Goal: Communication & Community: Answer question/provide support

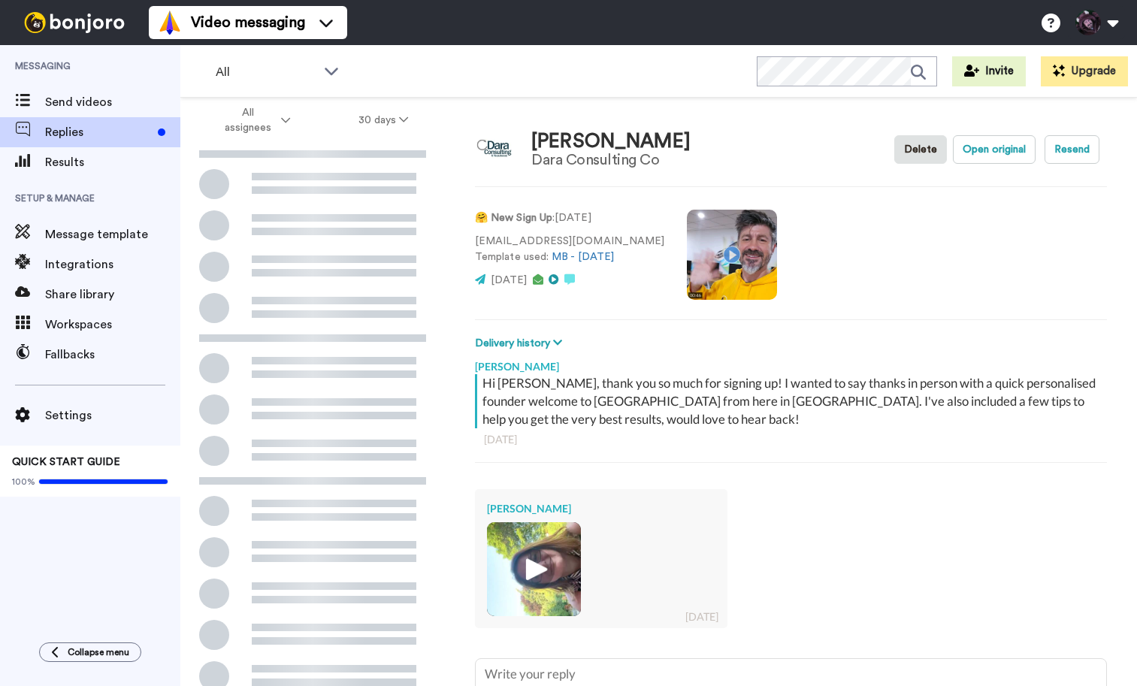
click at [538, 574] on img at bounding box center [533, 569] width 41 height 41
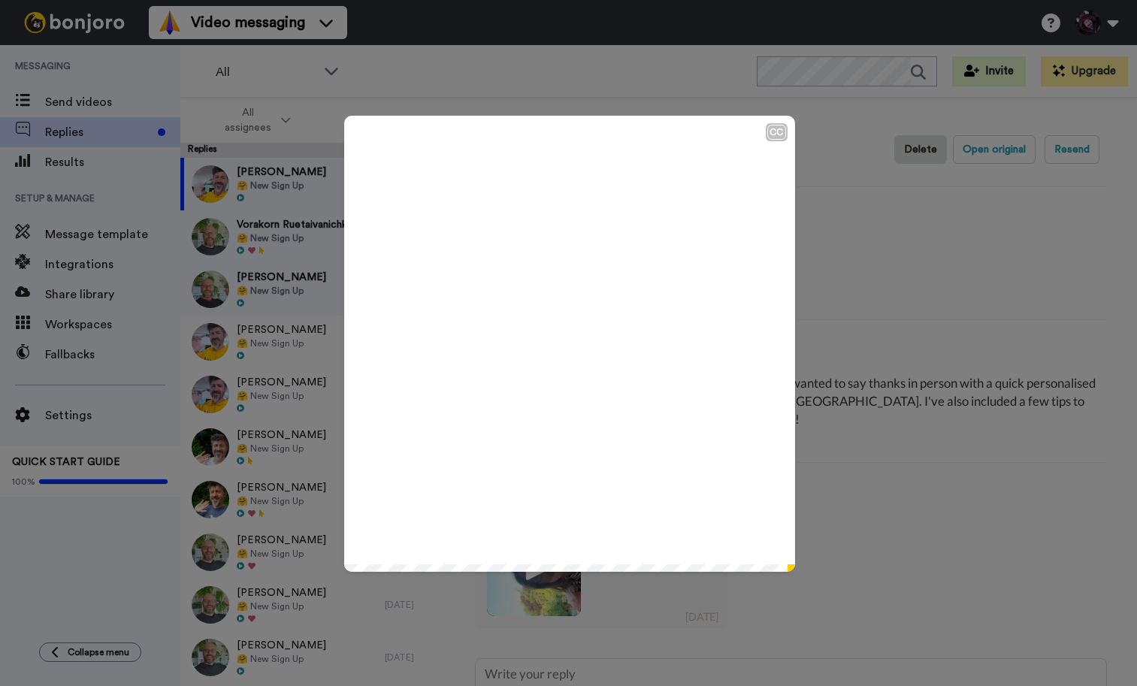
click at [909, 244] on div "CC Play/Pause 0:00 / 0:33" at bounding box center [568, 343] width 1137 height 686
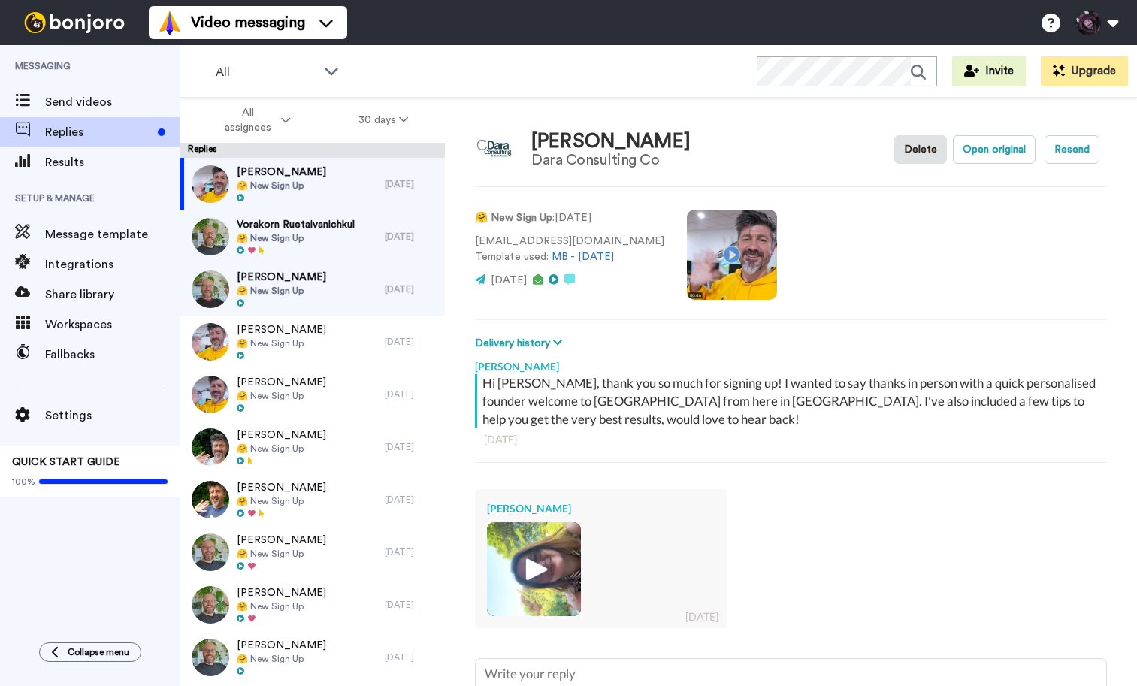
click at [538, 562] on img at bounding box center [533, 569] width 41 height 41
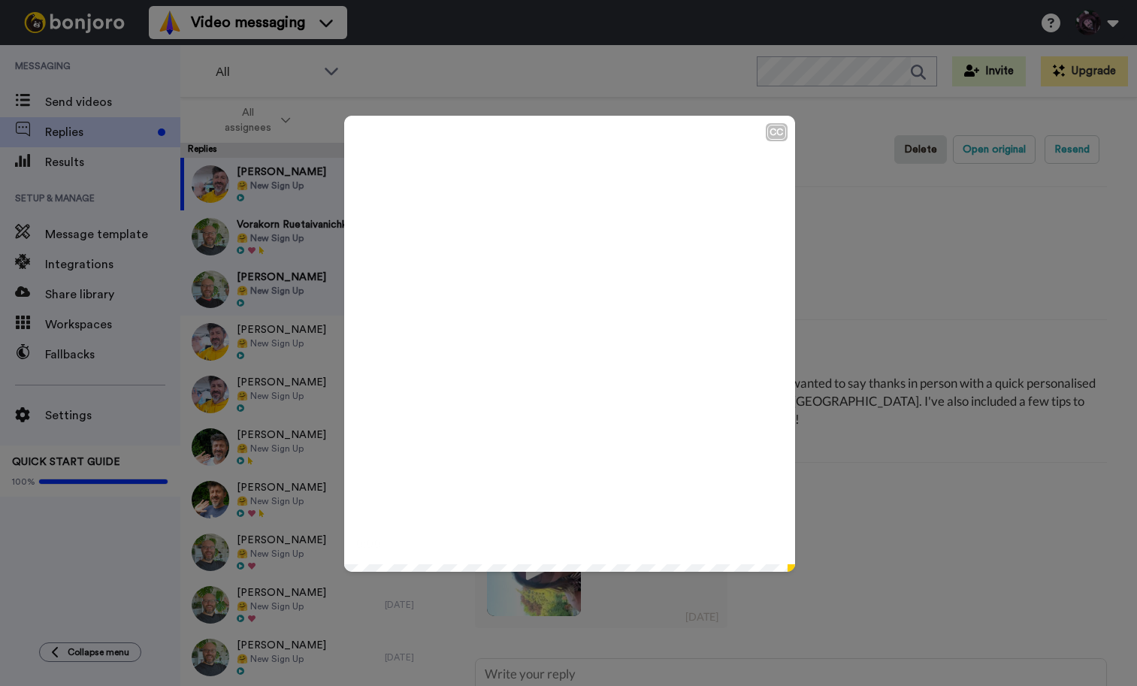
click at [592, 358] on video at bounding box center [569, 341] width 451 height 451
click at [826, 598] on div "CC Play/Pause Thank you. 0:31 / 0:33" at bounding box center [568, 343] width 1137 height 686
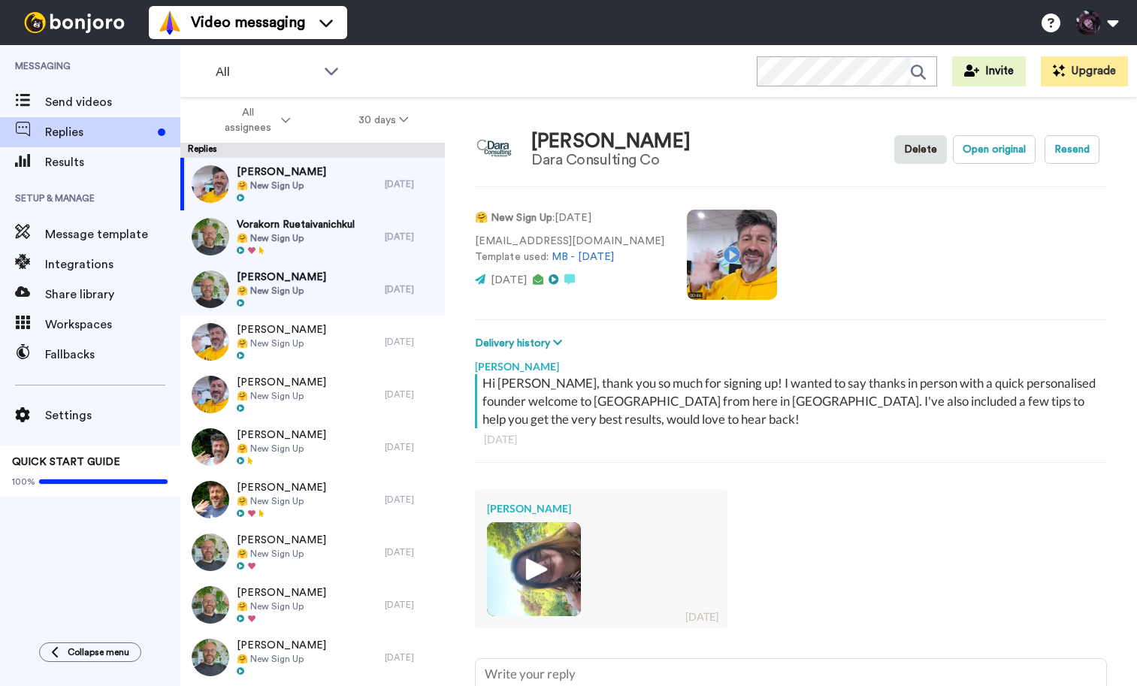
scroll to position [132, 0]
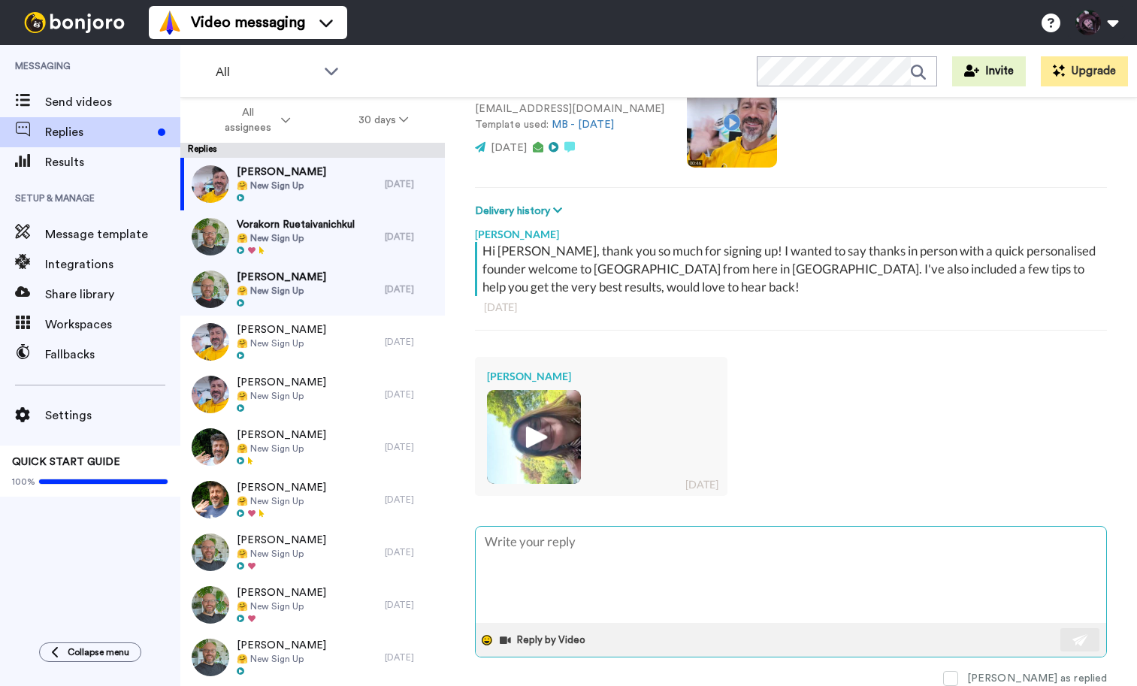
click at [486, 642] on icon at bounding box center [487, 640] width 11 height 11
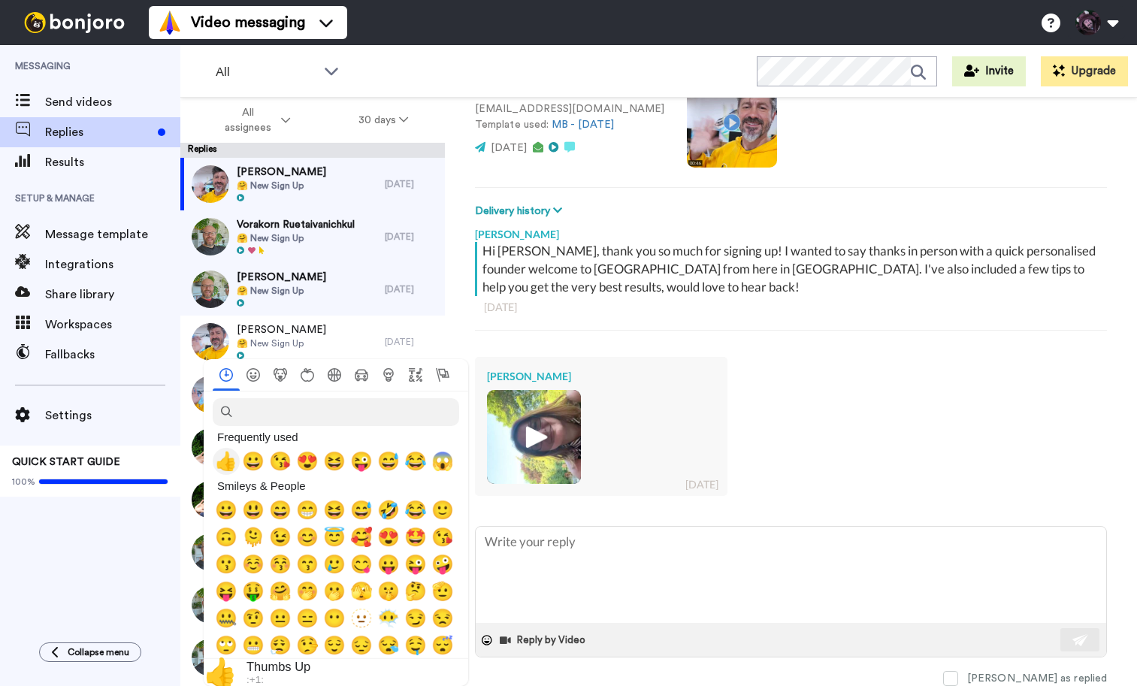
click at [227, 462] on span "👍" at bounding box center [226, 461] width 23 height 21
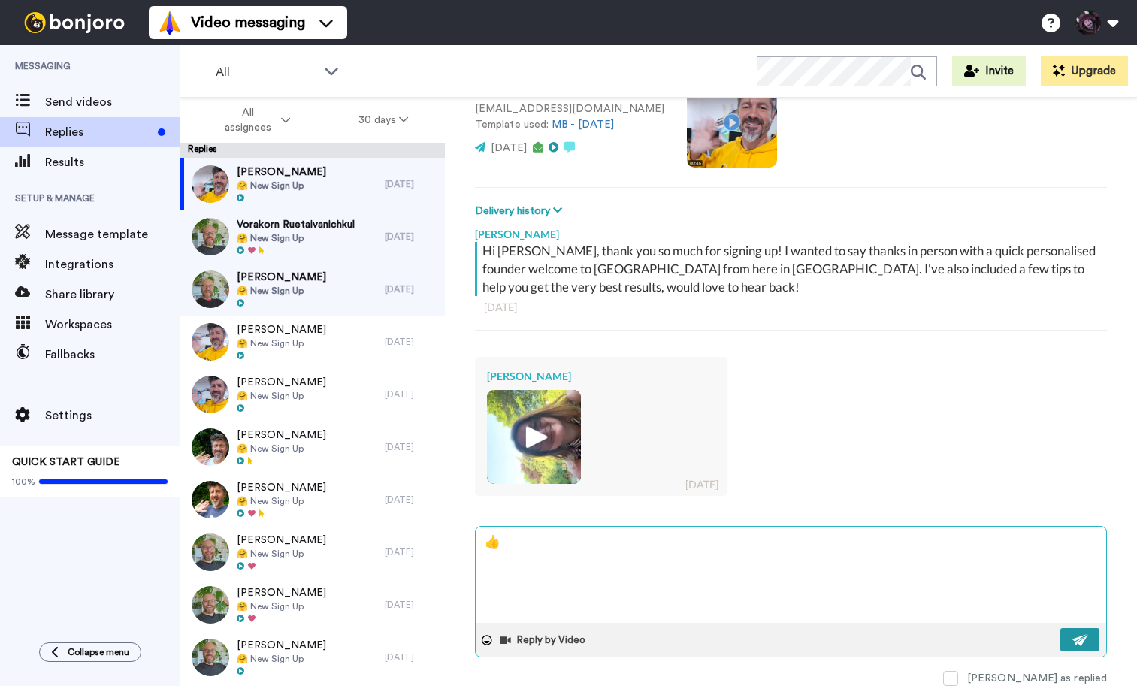
click at [1070, 642] on button at bounding box center [1080, 639] width 39 height 23
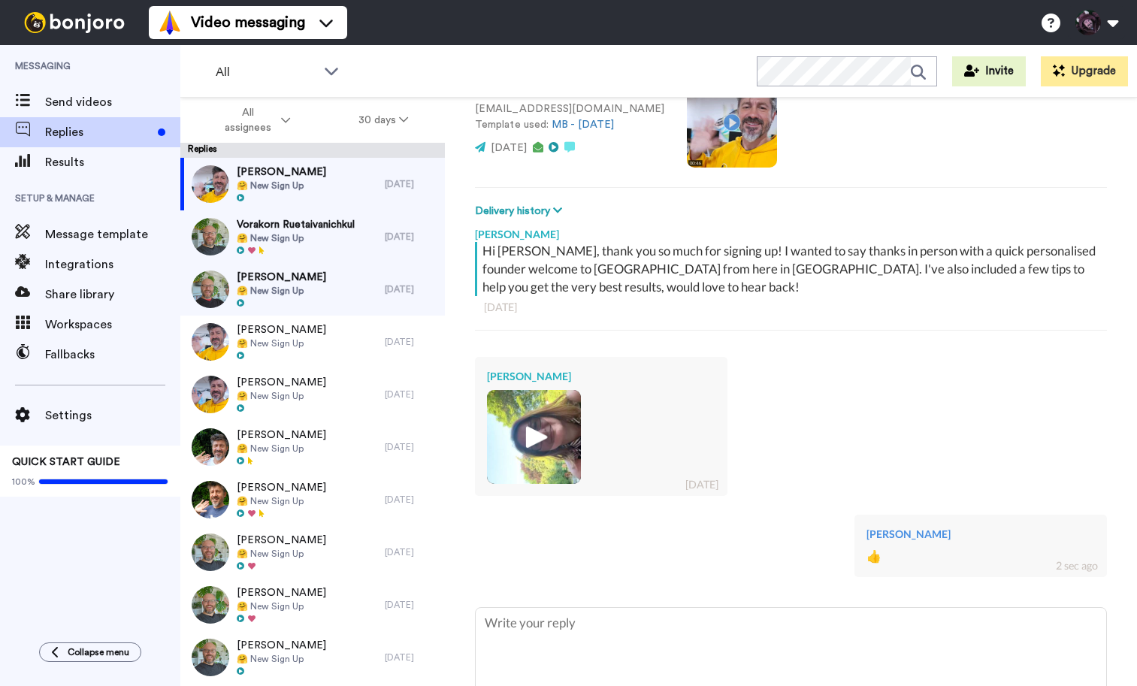
type textarea "x"
